Goal: Task Accomplishment & Management: Manage account settings

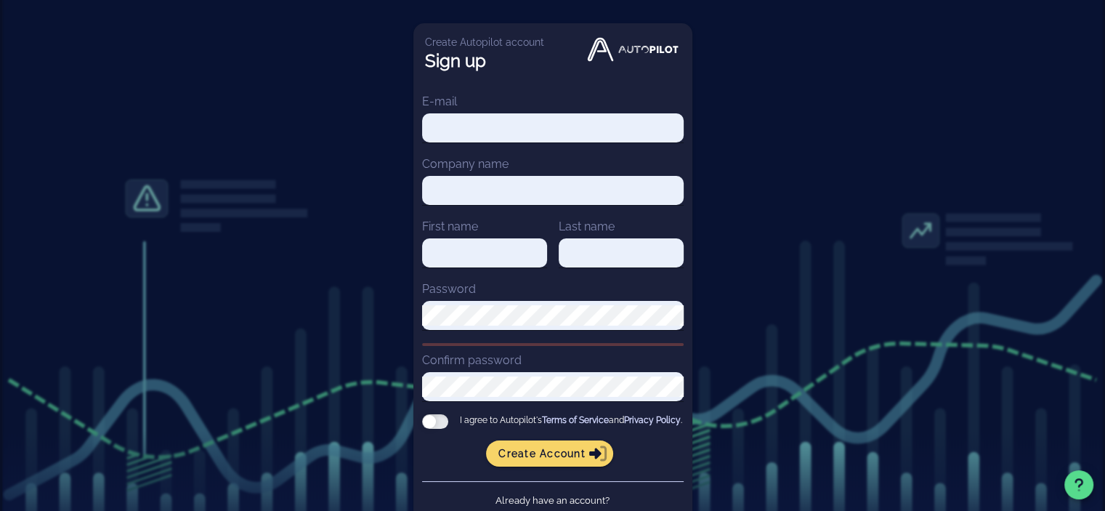
scroll to position [38, 0]
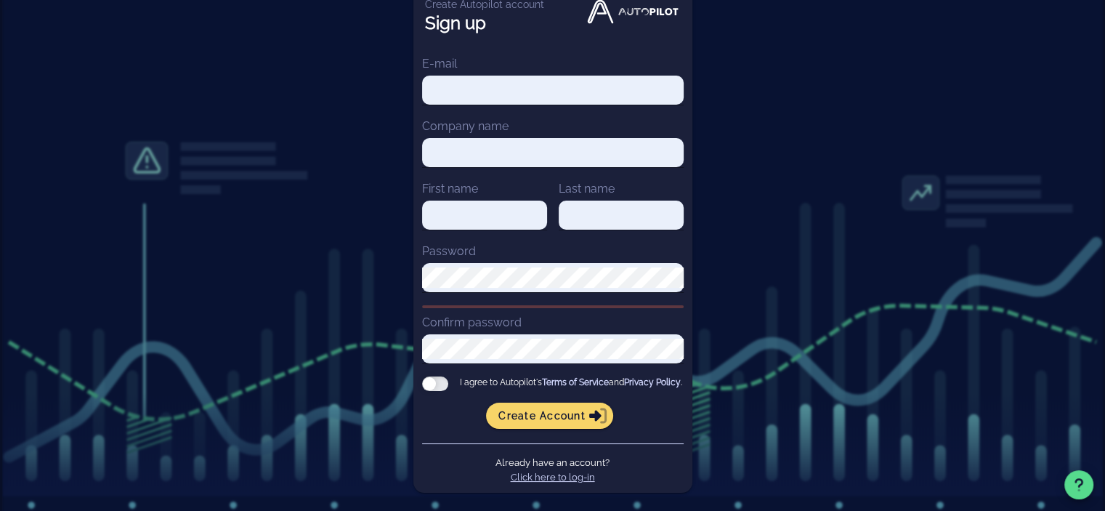
click at [585, 482] on link "Click here to log-in" at bounding box center [553, 476] width 84 height 11
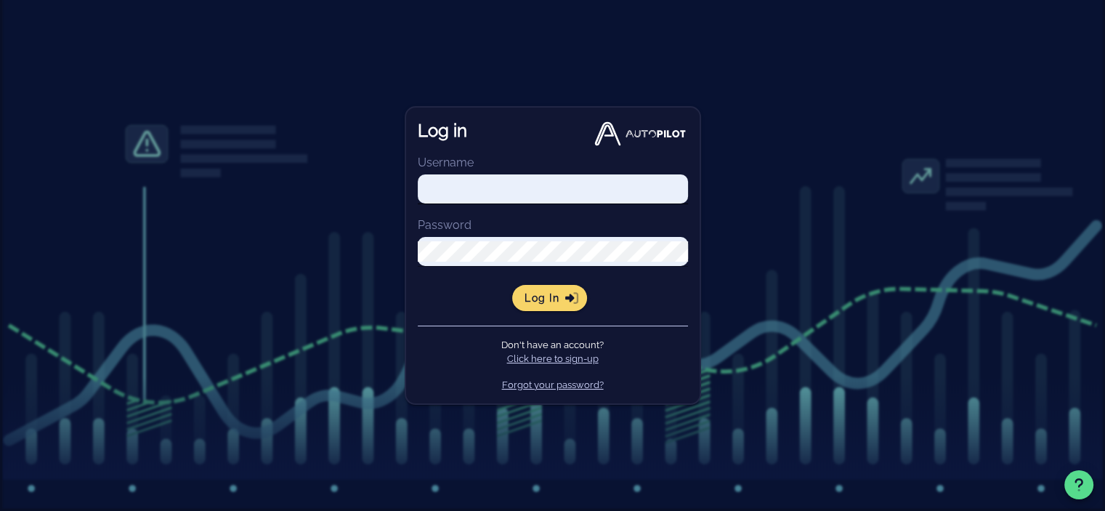
click at [552, 204] on div at bounding box center [553, 195] width 270 height 42
click at [556, 191] on input "Username" at bounding box center [553, 189] width 270 height 20
drag, startPoint x: 566, startPoint y: 171, endPoint x: 560, endPoint y: 203, distance: 32.5
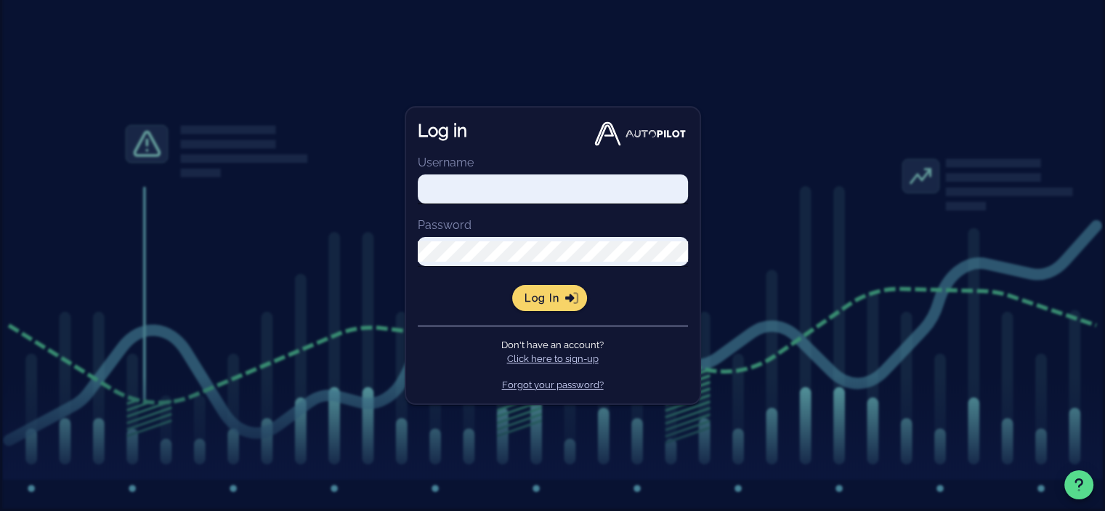
click at [560, 203] on form "Username Password Log in" at bounding box center [553, 232] width 270 height 157
click at [560, 203] on div at bounding box center [553, 188] width 270 height 29
